Goal: Task Accomplishment & Management: Use online tool/utility

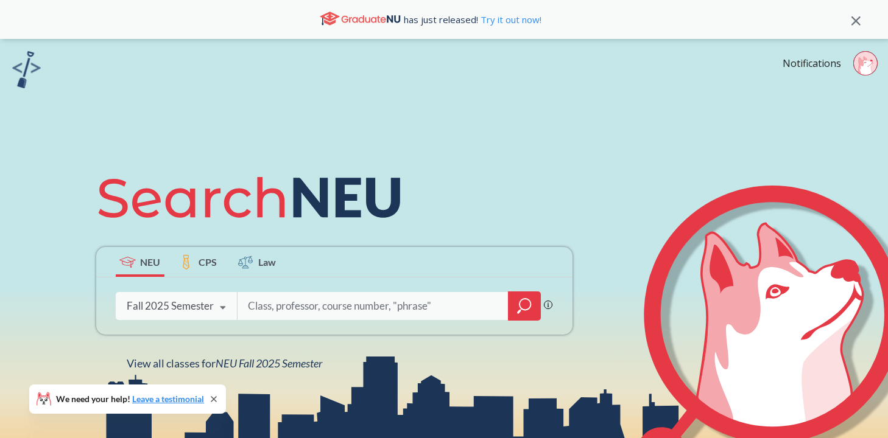
click at [292, 307] on input "search" at bounding box center [373, 306] width 253 height 26
type input "acct2301"
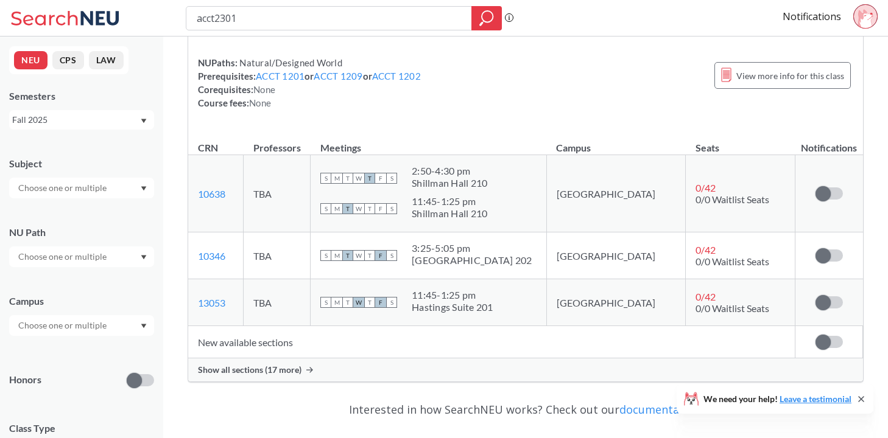
scroll to position [169, 0]
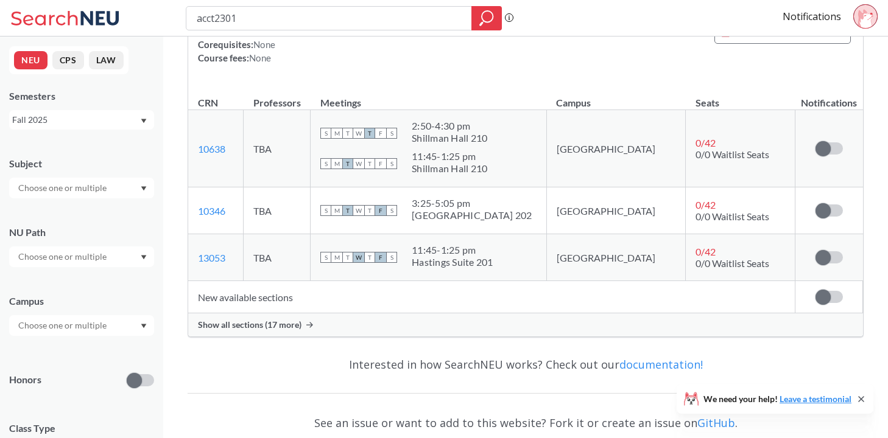
click at [275, 324] on span "Show all sections (17 more)" at bounding box center [249, 325] width 103 height 11
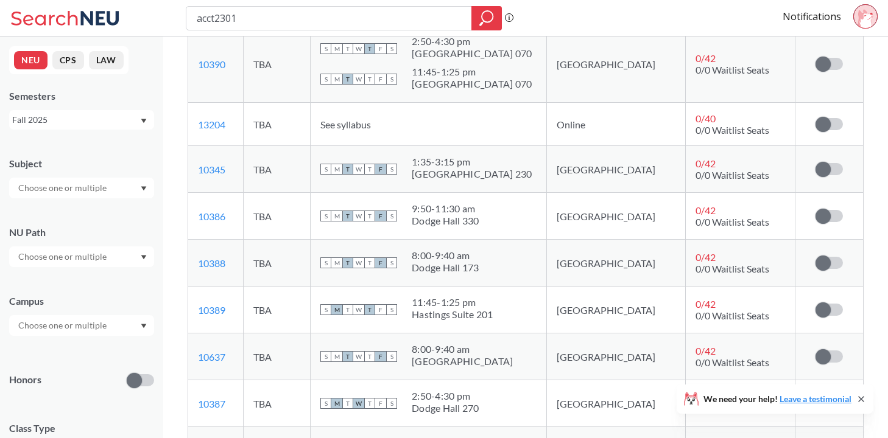
scroll to position [472, 0]
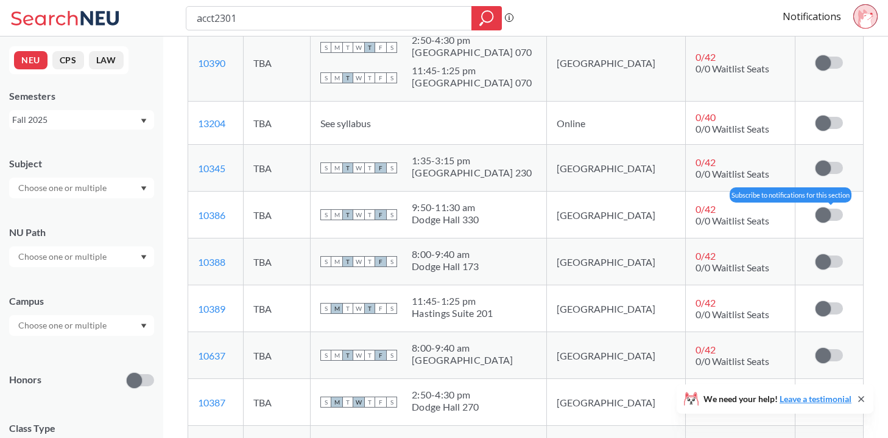
click at [828, 215] on span at bounding box center [822, 215] width 15 height 15
click at [815, 209] on input "checkbox" at bounding box center [815, 209] width 0 height 0
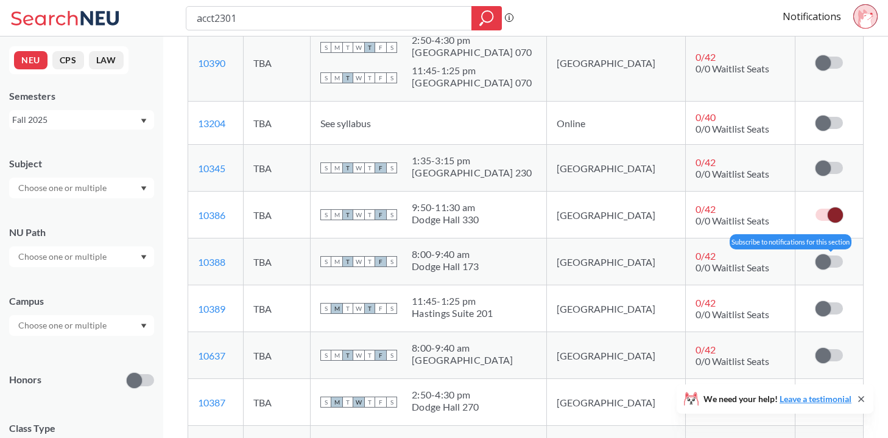
click at [827, 263] on span at bounding box center [822, 261] width 15 height 15
click at [815, 256] on input "checkbox" at bounding box center [815, 256] width 0 height 0
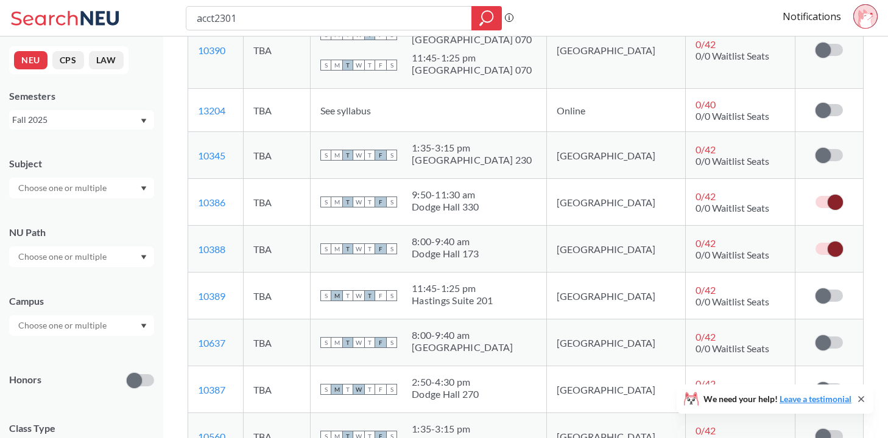
scroll to position [489, 0]
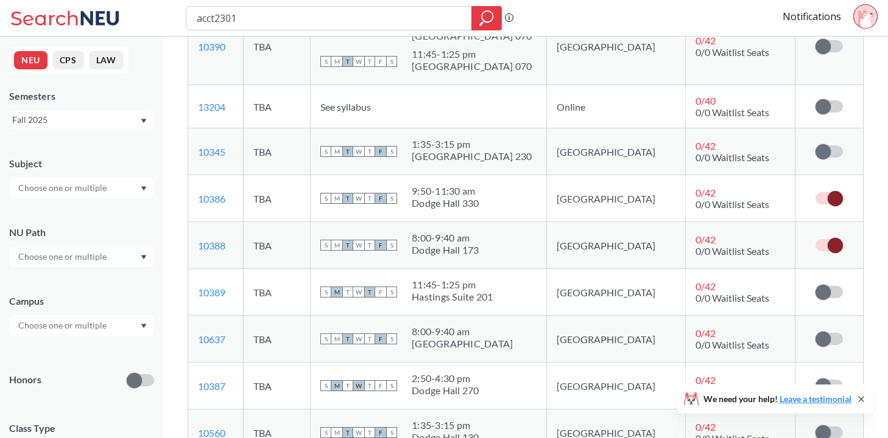
click at [823, 196] on label at bounding box center [828, 198] width 27 height 12
click at [815, 192] on input "checkbox" at bounding box center [815, 192] width 0 height 0
click at [729, 245] on span "0/0 Waitlist Seats" at bounding box center [732, 251] width 74 height 12
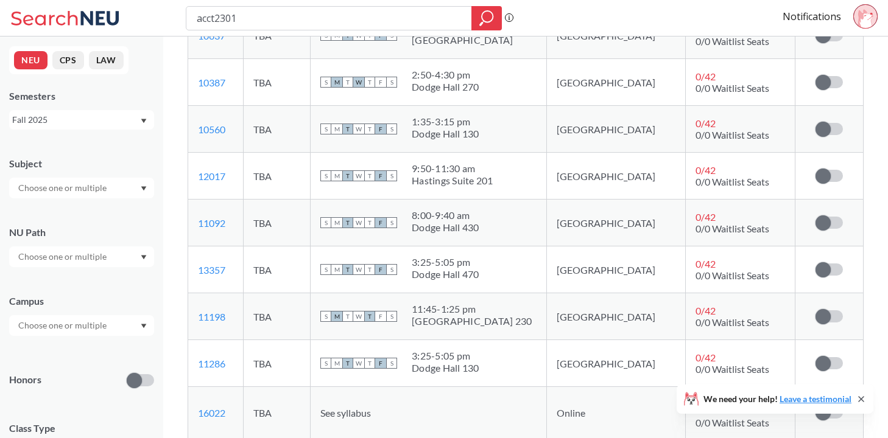
scroll to position [796, 0]
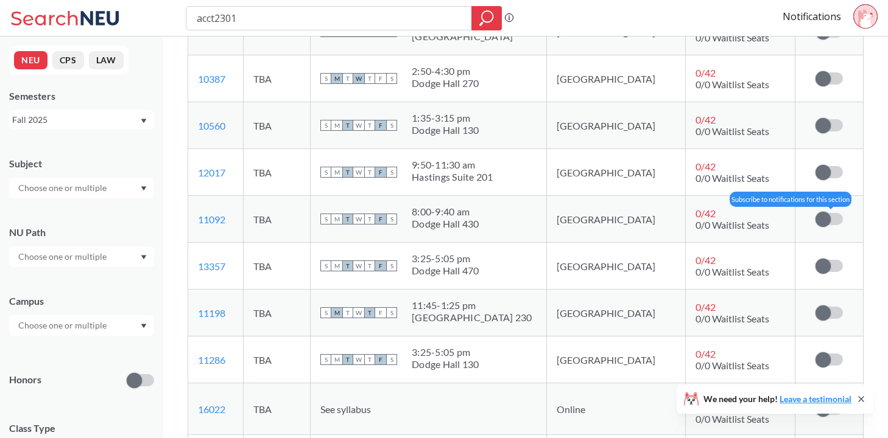
click at [818, 224] on span at bounding box center [822, 219] width 15 height 15
click at [815, 213] on input "checkbox" at bounding box center [815, 213] width 0 height 0
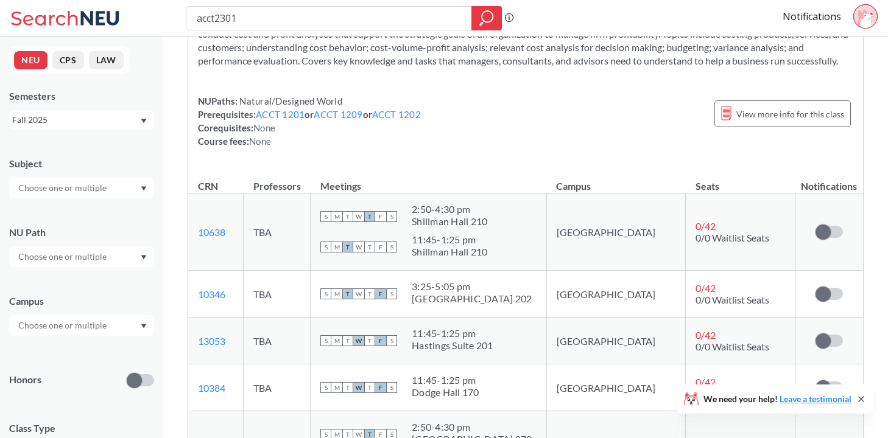
scroll to position [0, 0]
